Goal: Download file/media

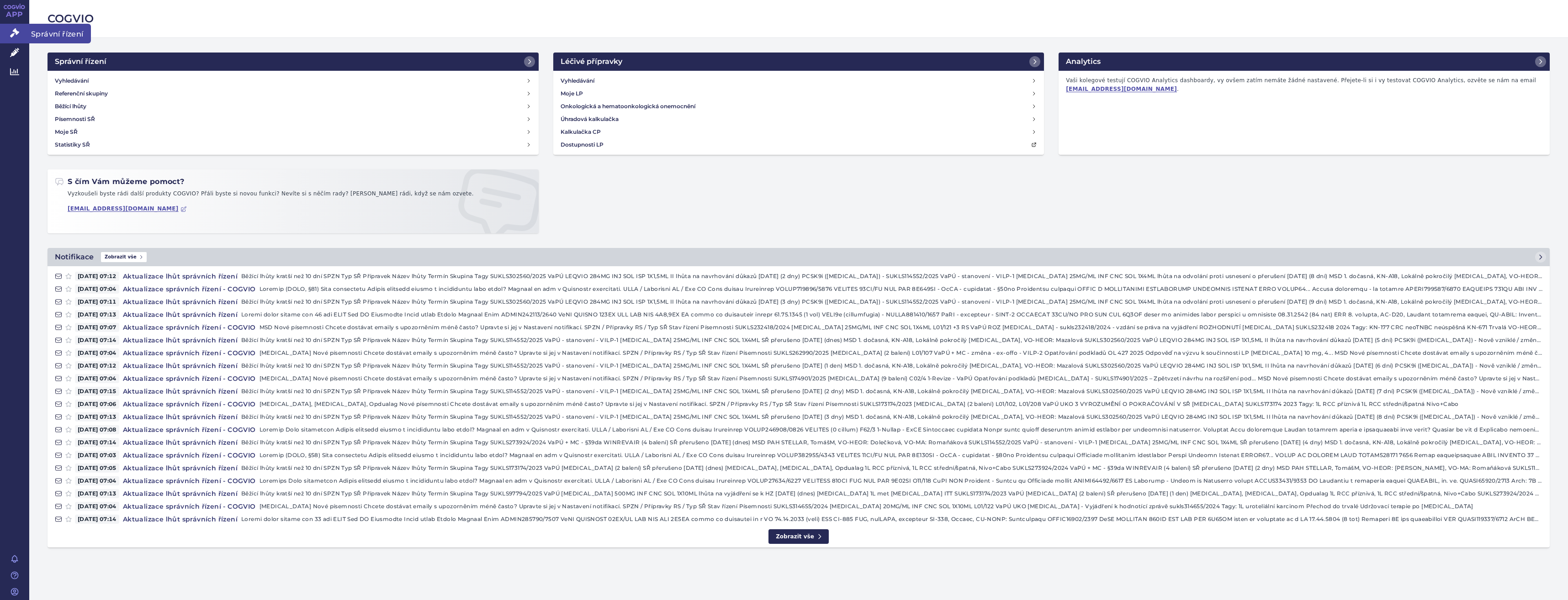
click at [13, 41] on link "Správní řízení" at bounding box center [15, 33] width 29 height 19
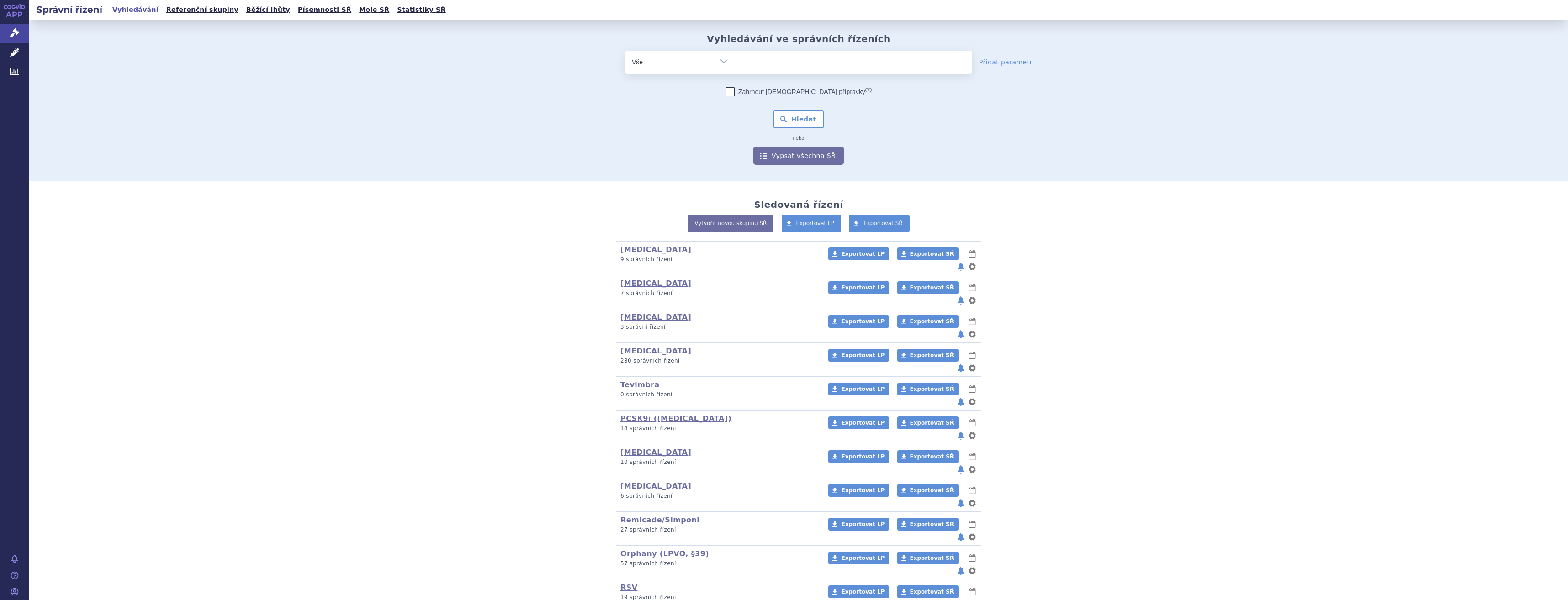
click at [848, 59] on ul at bounding box center [854, 60] width 237 height 19
click at [735, 59] on select at bounding box center [735, 62] width 1 height 23
type input "kim"
type input "kimmt"
type input "kimmtra"
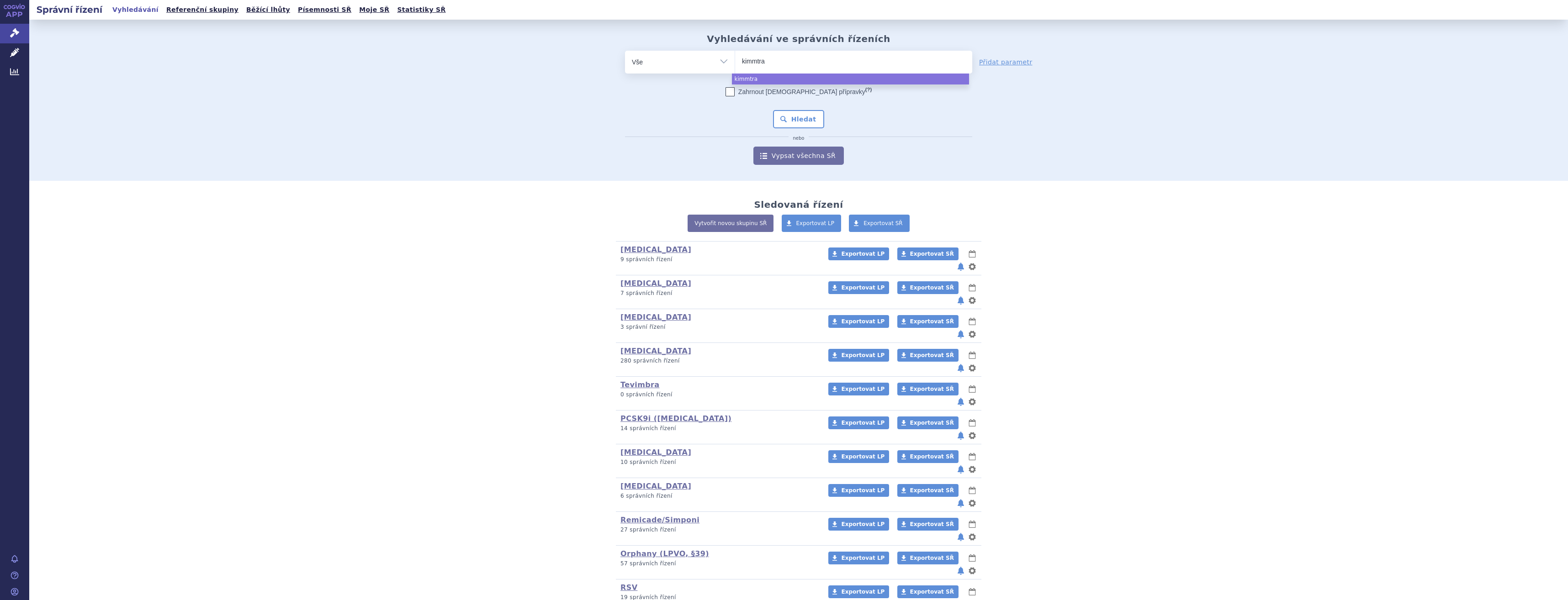
type input "kimmtrak"
select select "kimmtrak"
click at [791, 114] on button "Hledat" at bounding box center [799, 119] width 52 height 18
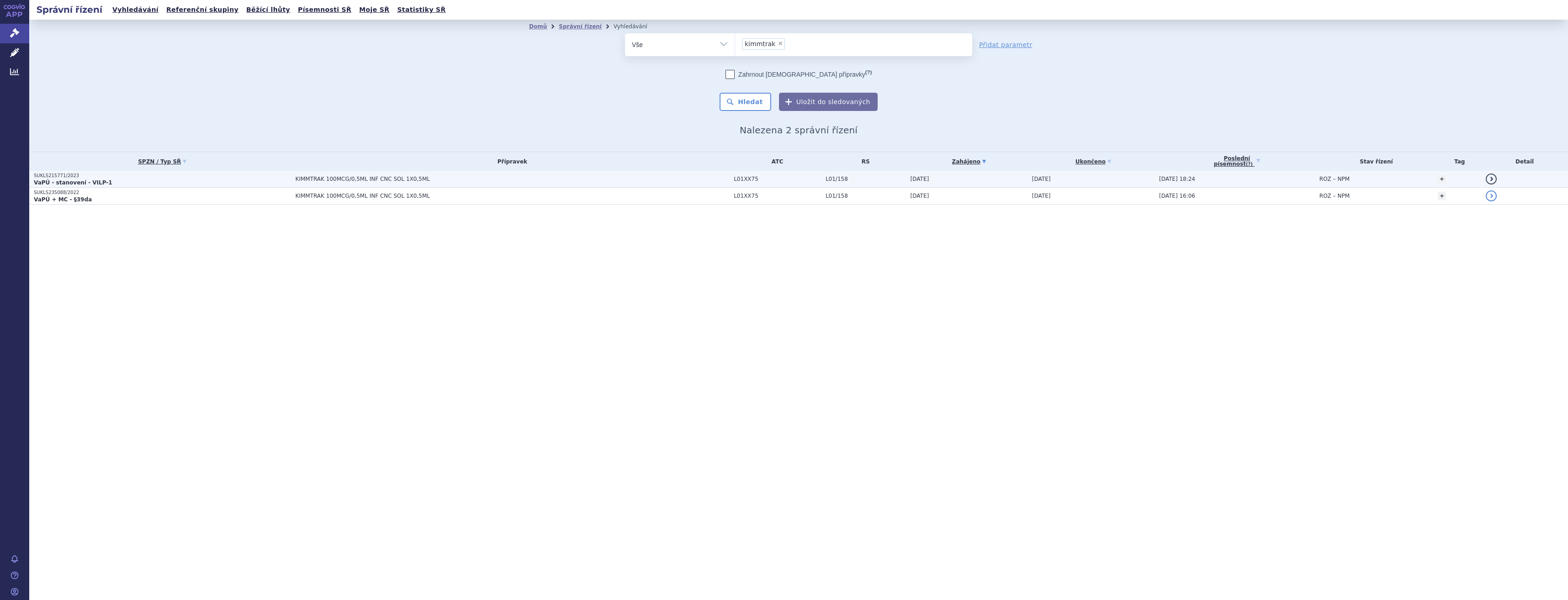
click at [598, 184] on td "KIMMTRAK 100MCG/0,5ML INF CNC SOL 1X0,5ML" at bounding box center [510, 180] width 439 height 17
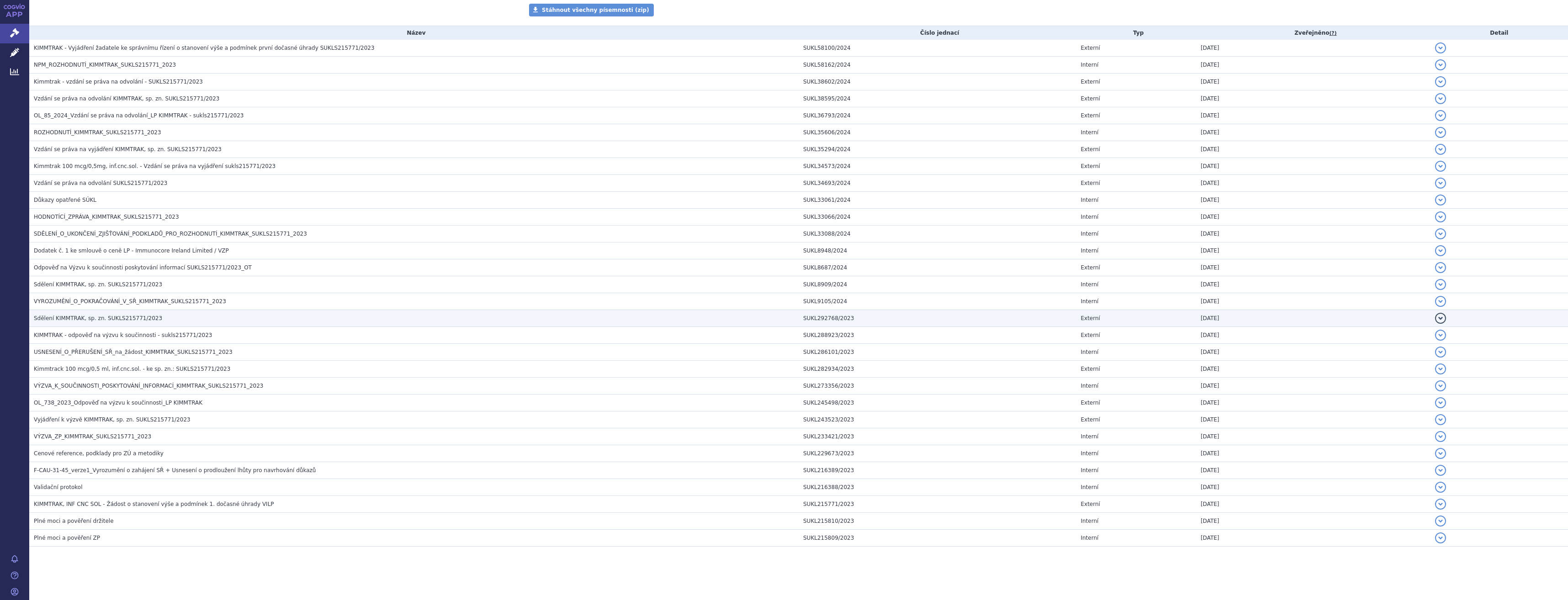
scroll to position [172, 0]
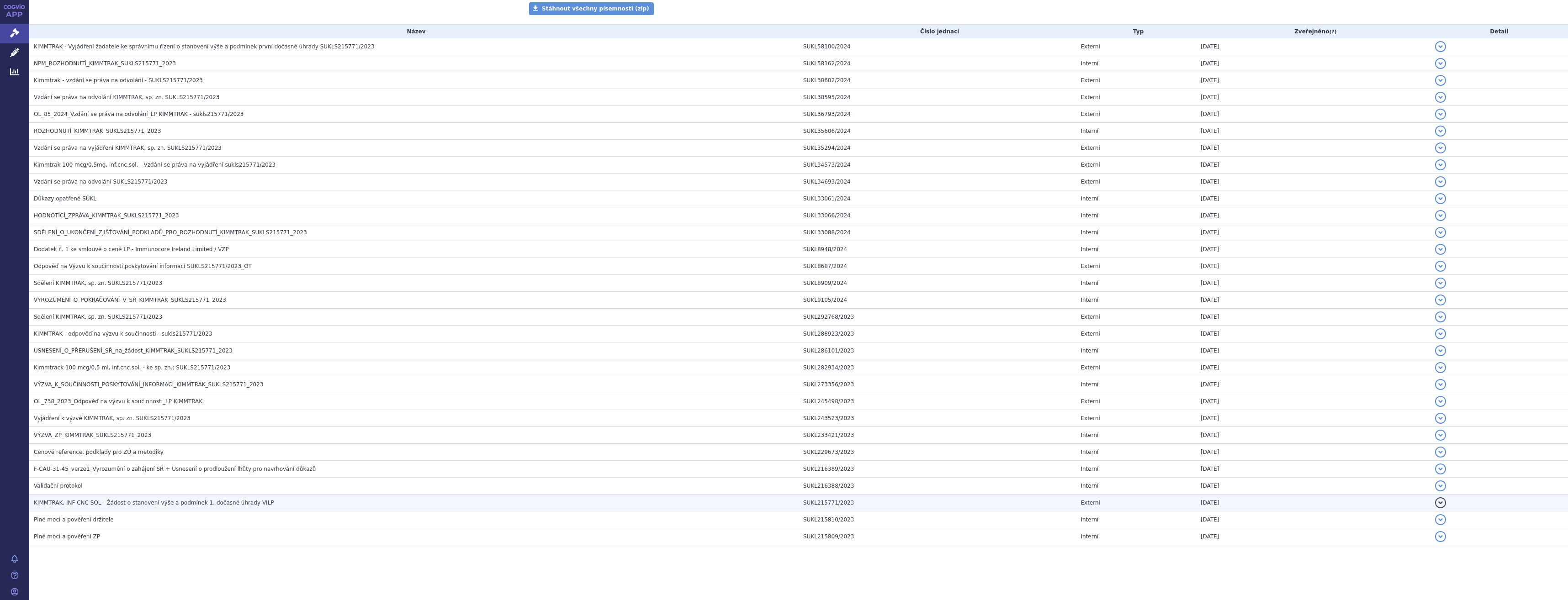
click at [195, 508] on td "KIMMTRAK, INF CNC SOL - Žádost o stanovení výše a podmínek 1. dočasné úhrady VI…" at bounding box center [414, 503] width 769 height 17
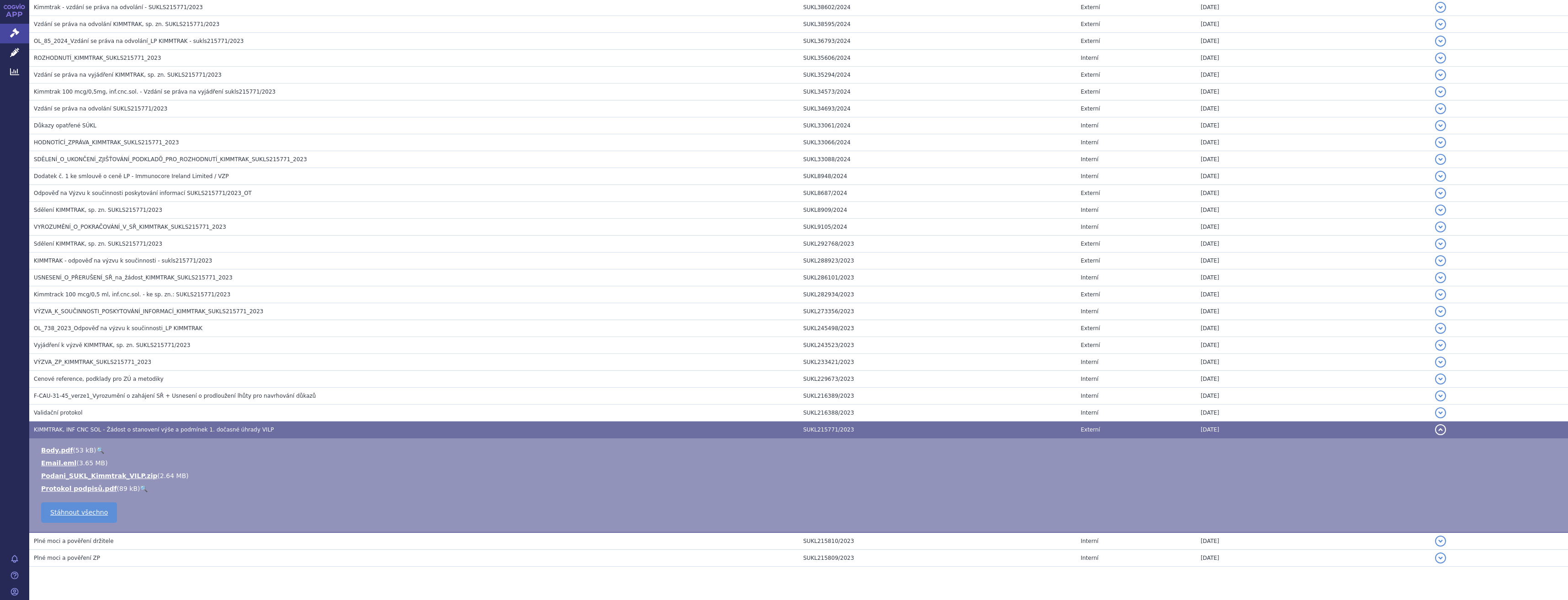
scroll to position [267, 0]
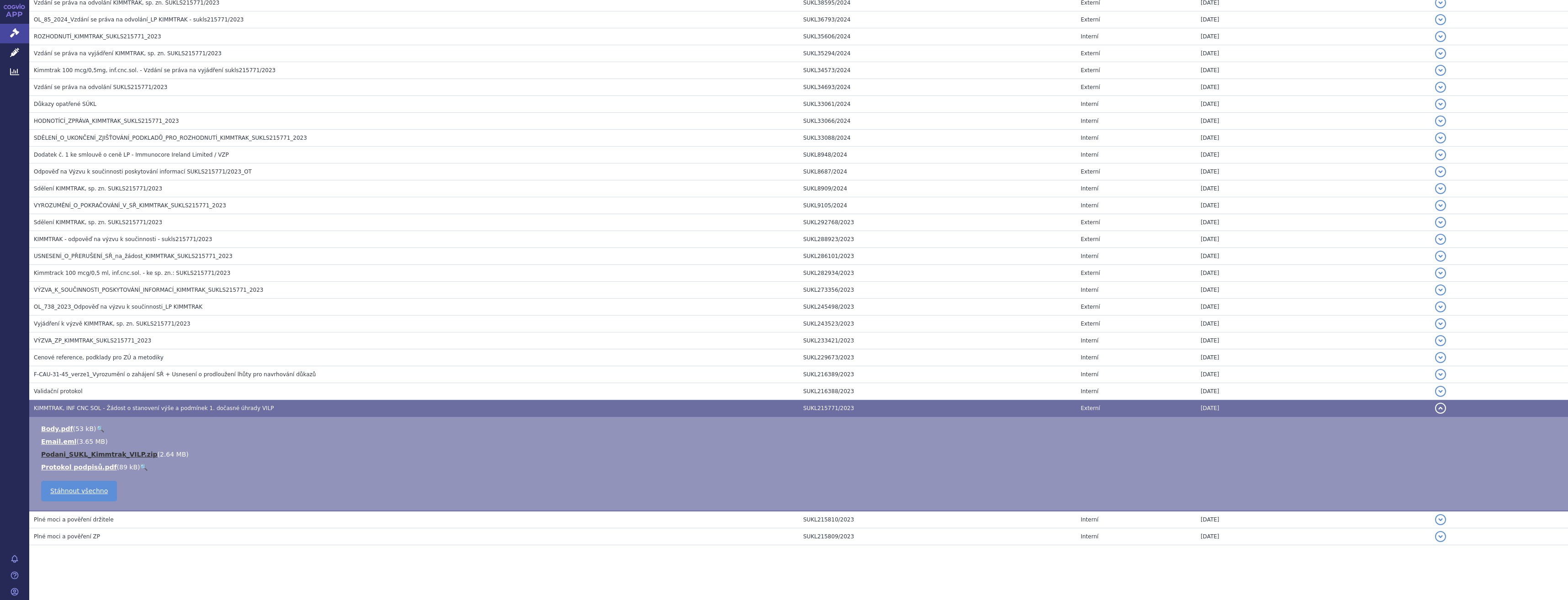
click at [136, 453] on link "Podani_SUKL_Kimmtrak_VILP.zip" at bounding box center [99, 455] width 116 height 7
